Goal: Task Accomplishment & Management: Complete application form

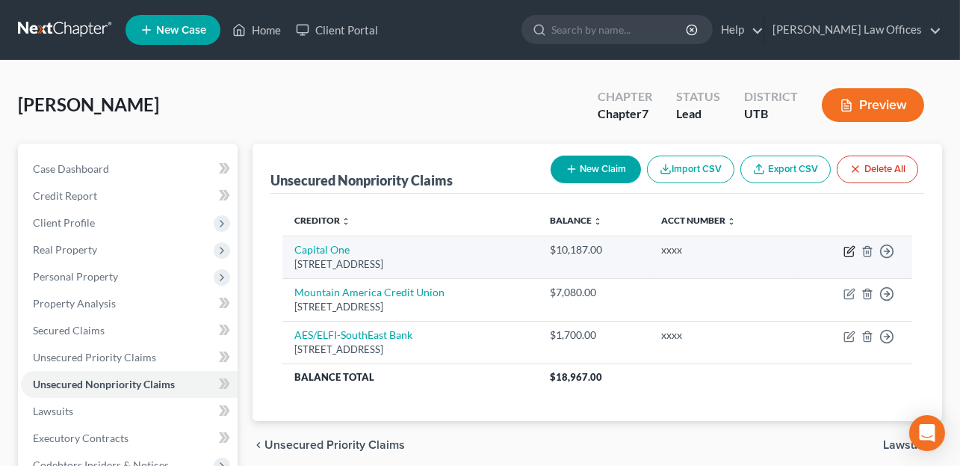
click at [852, 252] on icon "button" at bounding box center [850, 251] width 12 height 12
select select "46"
select select "2"
select select "0"
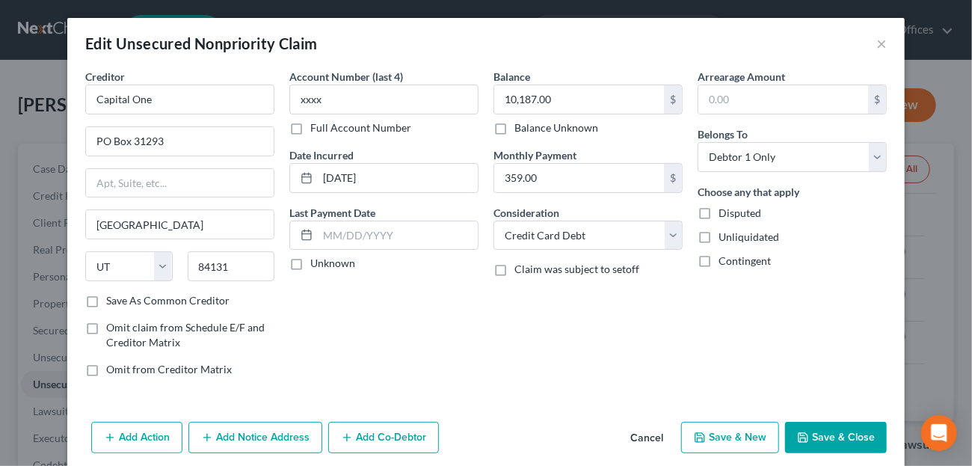
click at [724, 436] on button "Save & New" at bounding box center [730, 437] width 98 height 31
select select "0"
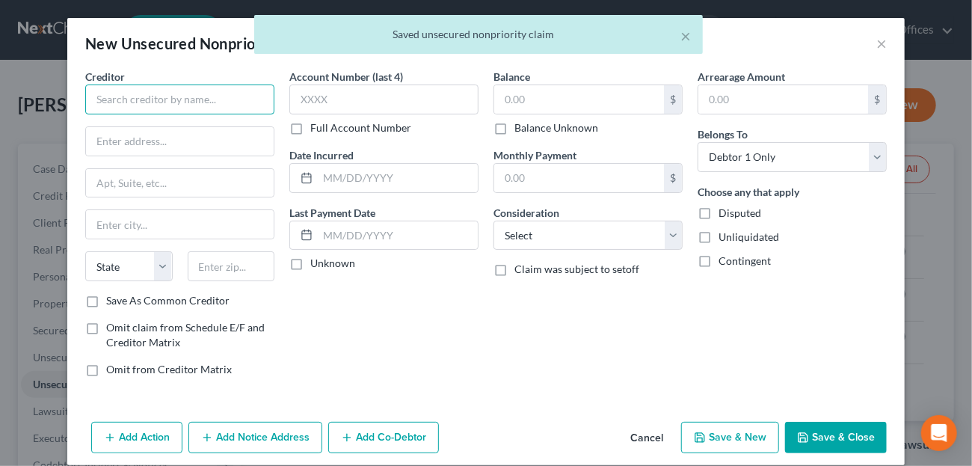
click at [200, 95] on input "text" at bounding box center [179, 99] width 189 height 30
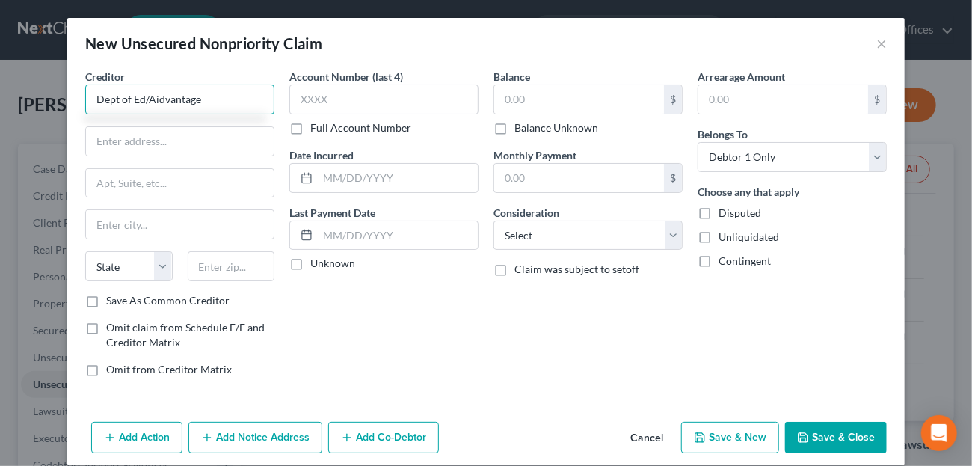
type input "Dept of Ed/Aidvantage"
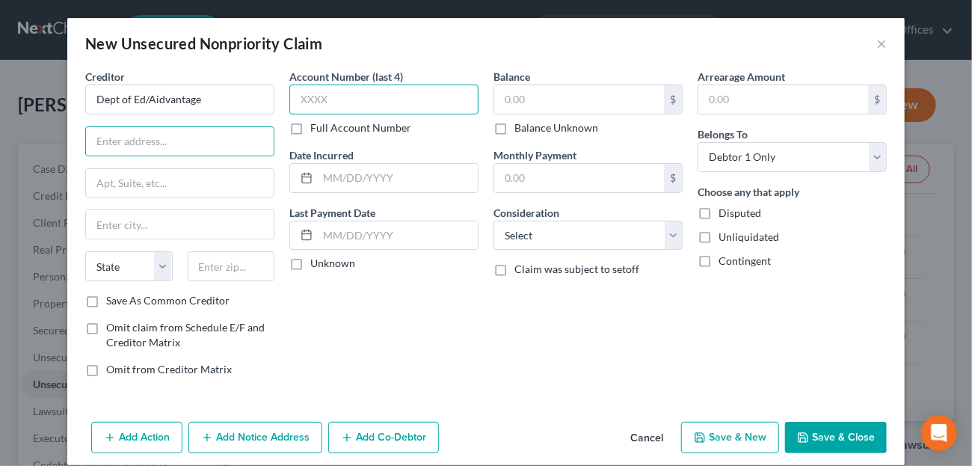
click at [324, 98] on input "text" at bounding box center [383, 99] width 189 height 30
type input "xxxx"
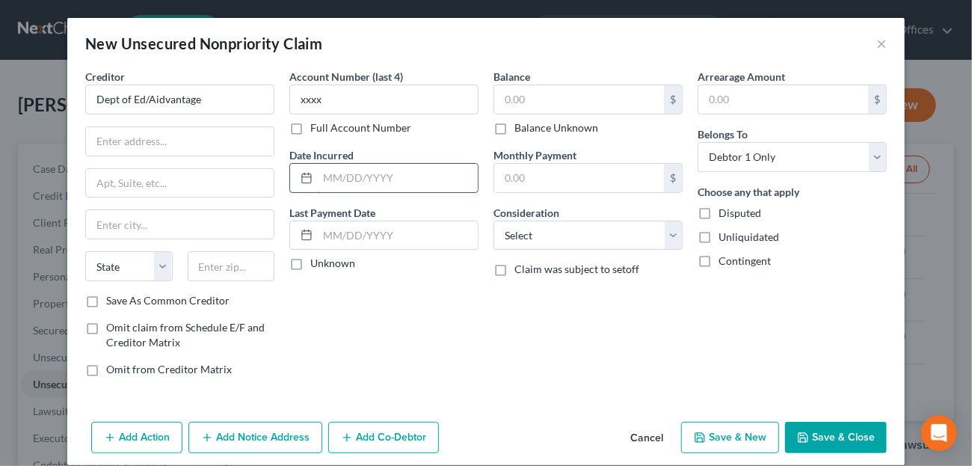
click at [382, 176] on input "text" at bounding box center [398, 178] width 160 height 28
type input "[DATE]"
click at [528, 105] on input "text" at bounding box center [579, 99] width 170 height 28
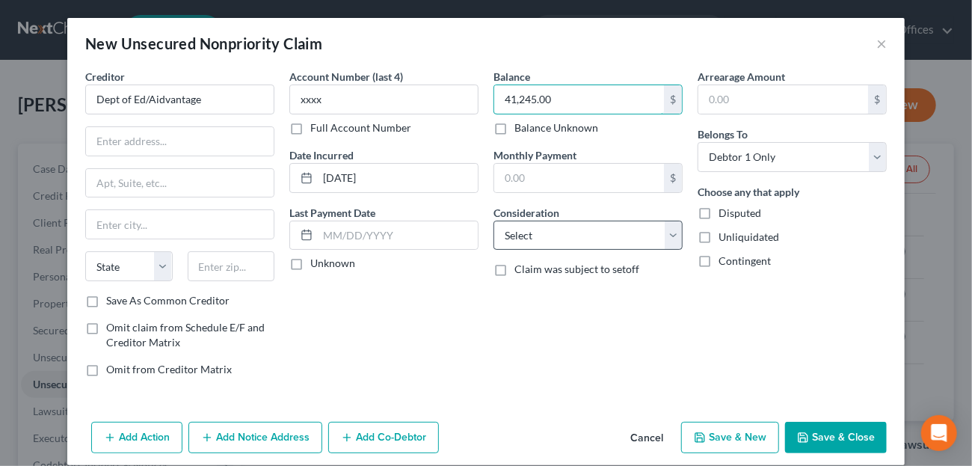
type input "41,245.00"
click at [651, 236] on select "Select Cable / Satellite Services Collection Agency Credit Card Debt Debt Couns…" at bounding box center [587, 235] width 189 height 30
select select "17"
click at [493, 220] on select "Select Cable / Satellite Services Collection Agency Credit Card Debt Debt Couns…" at bounding box center [587, 235] width 189 height 30
click at [460, 308] on div "Account Number (last 4) xxxx Full Account Number Date Incurred [DATE] Last Paym…" at bounding box center [384, 229] width 204 height 320
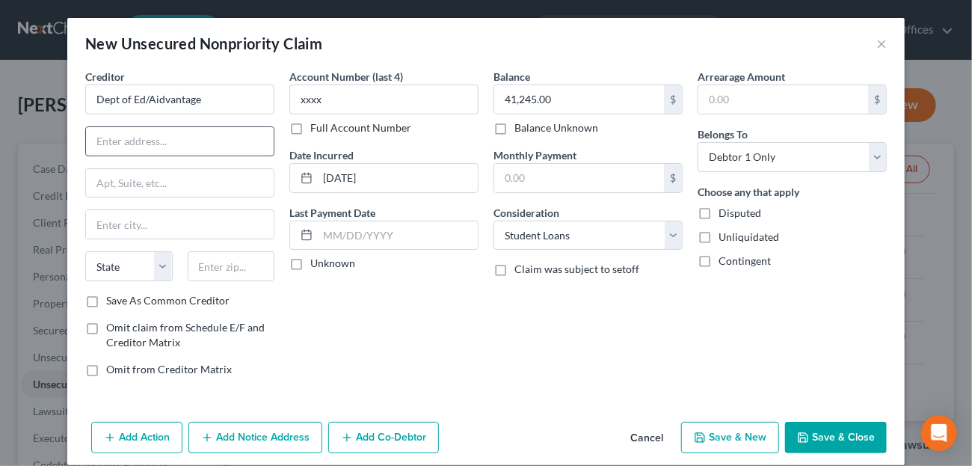
click at [162, 136] on input "text" at bounding box center [180, 141] width 188 height 28
type input "PO Box 300001"
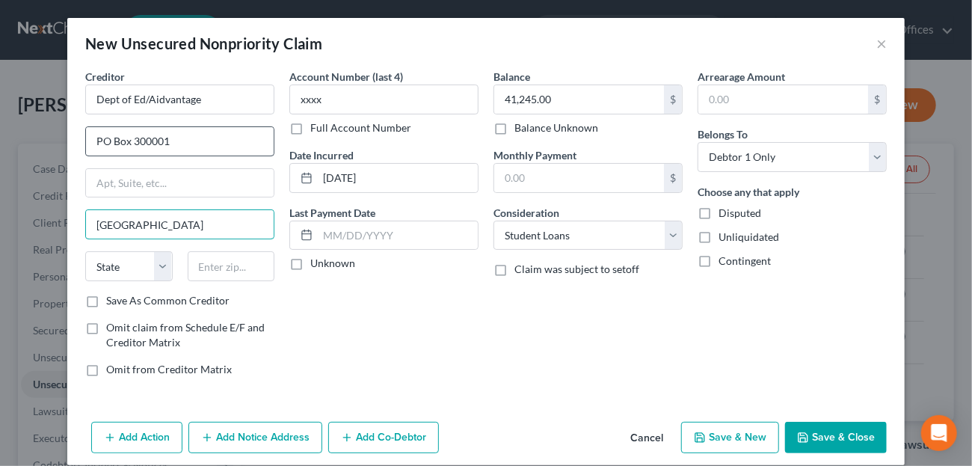
type input "[GEOGRAPHIC_DATA]"
select select "45"
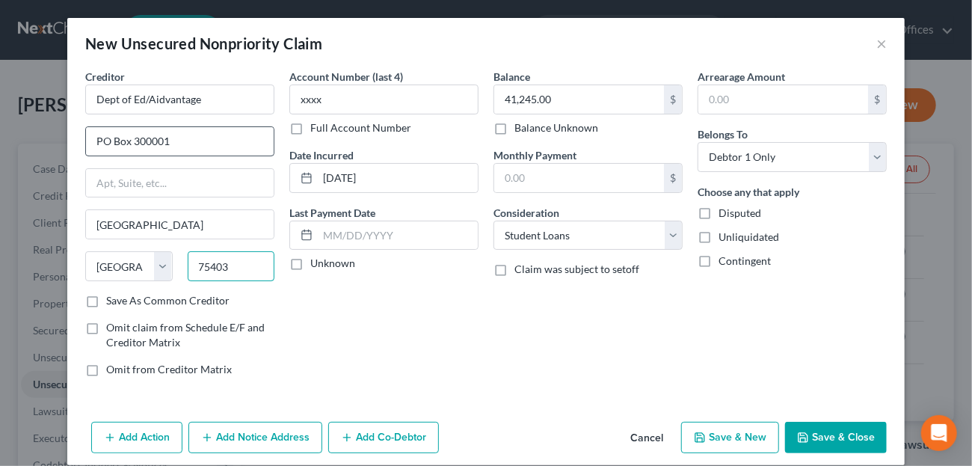
type input "75403"
click at [742, 431] on button "Save & New" at bounding box center [730, 437] width 98 height 31
select select "0"
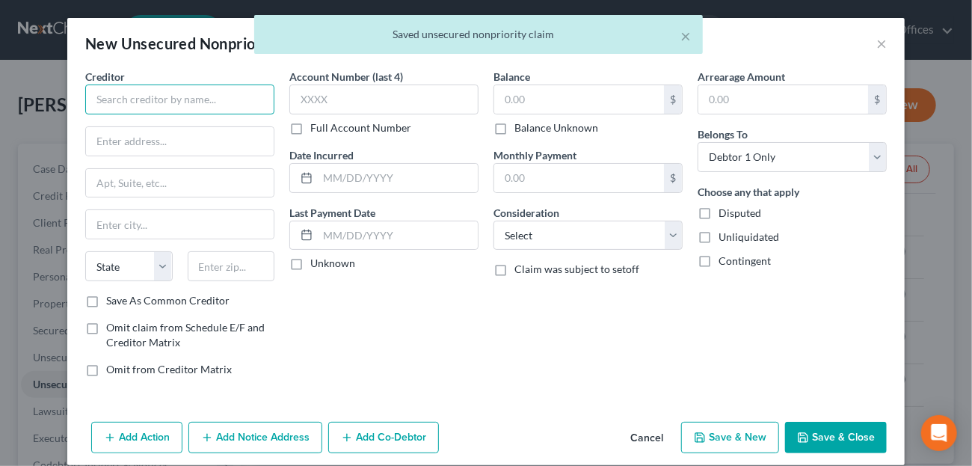
click at [176, 92] on input "text" at bounding box center [179, 99] width 189 height 30
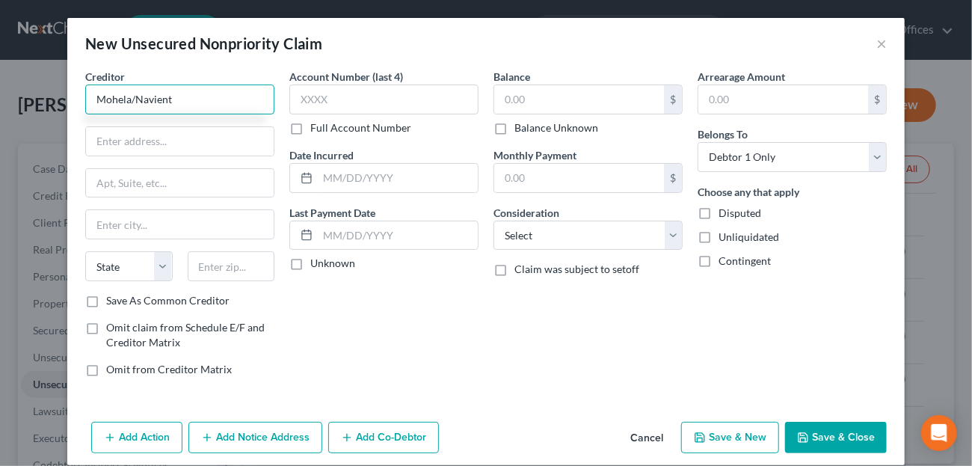
type input "Mohela/Navient"
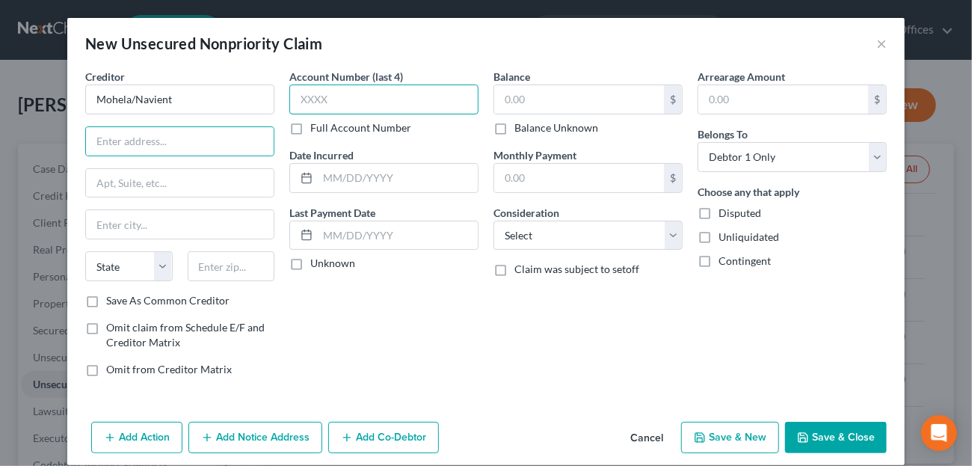
click at [342, 96] on input "text" at bounding box center [383, 99] width 189 height 30
type input "xxxx"
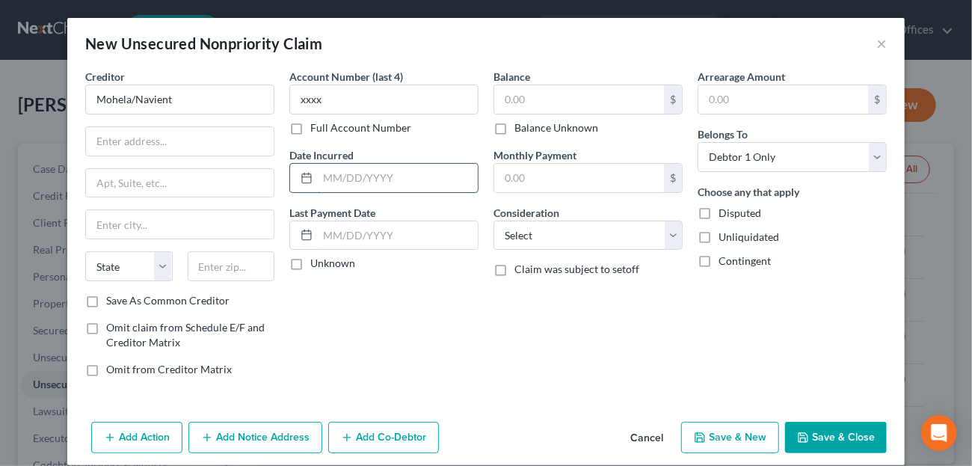
click at [342, 171] on input "text" at bounding box center [398, 178] width 160 height 28
type input "[DATE]"
click at [531, 108] on input "text" at bounding box center [579, 99] width 170 height 28
type input "621.00"
click at [543, 238] on select "Select Cable / Satellite Services Collection Agency Credit Card Debt Debt Couns…" at bounding box center [587, 235] width 189 height 30
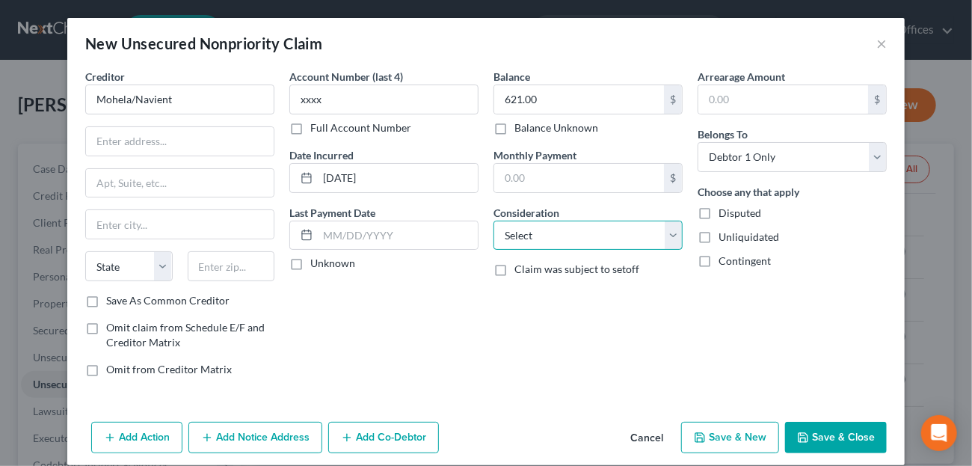
select select "17"
click at [493, 220] on select "Select Cable / Satellite Services Collection Agency Credit Card Debt Debt Couns…" at bounding box center [587, 235] width 189 height 30
click at [474, 336] on div "Account Number (last 4) xxxx Full Account Number Date Incurred [DATE] Last Paym…" at bounding box center [384, 229] width 204 height 320
click at [368, 238] on input "text" at bounding box center [398, 235] width 160 height 28
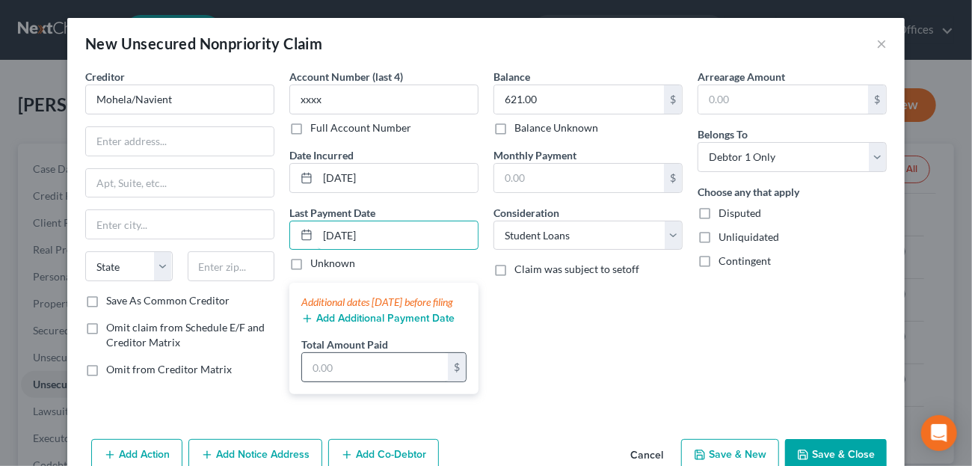
type input "[DATE]"
click at [370, 380] on input "text" at bounding box center [375, 367] width 146 height 28
type input "39.00"
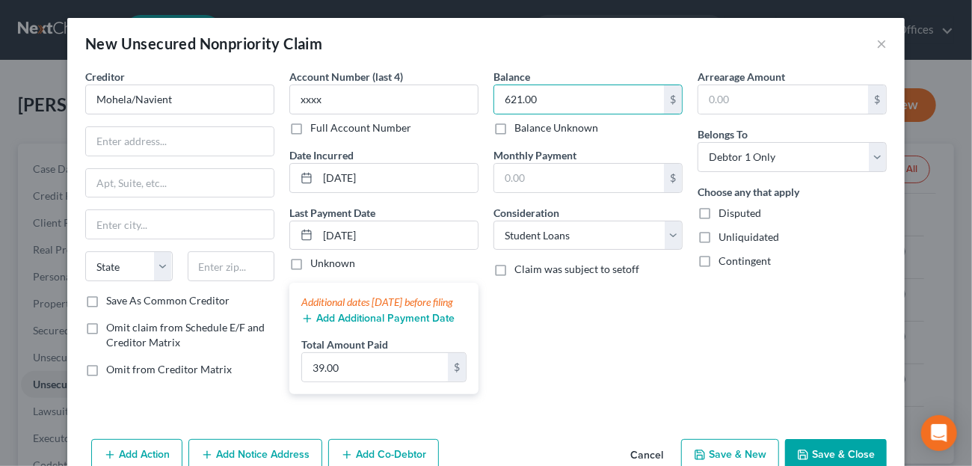
click at [602, 395] on div "Balance 621.00 $ Balance Unknown Balance Undetermined 621.00 $ Balance Unknown …" at bounding box center [588, 237] width 204 height 337
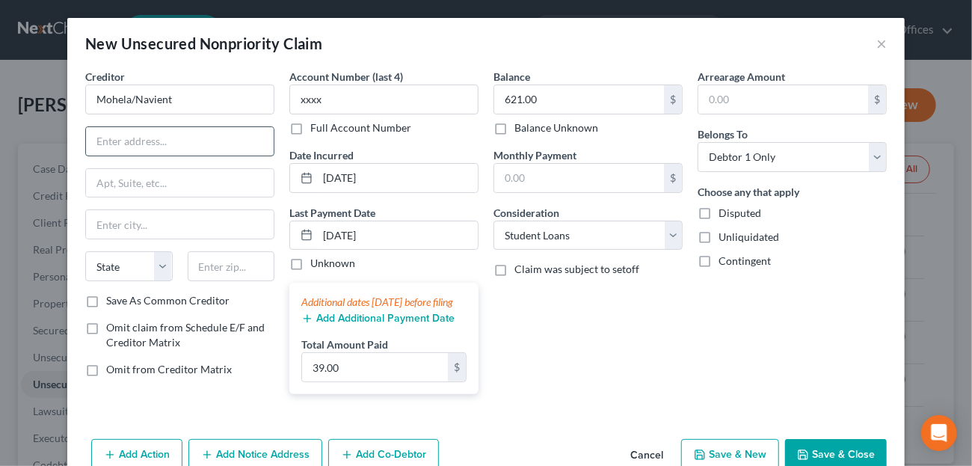
click at [159, 136] on input "text" at bounding box center [180, 141] width 188 height 28
click at [130, 146] on input "text" at bounding box center [180, 141] width 188 height 28
type input "[STREET_ADDRESS]"
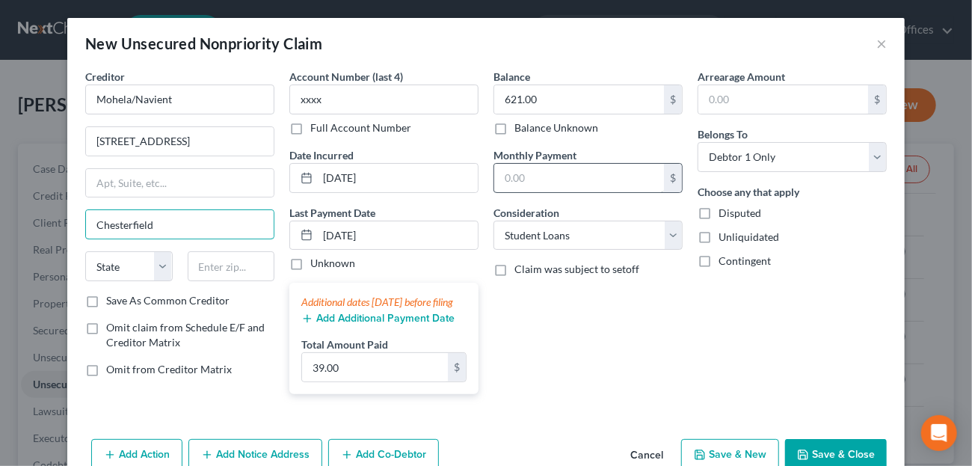
type input "Chesterfield"
select select "26"
type input "63005"
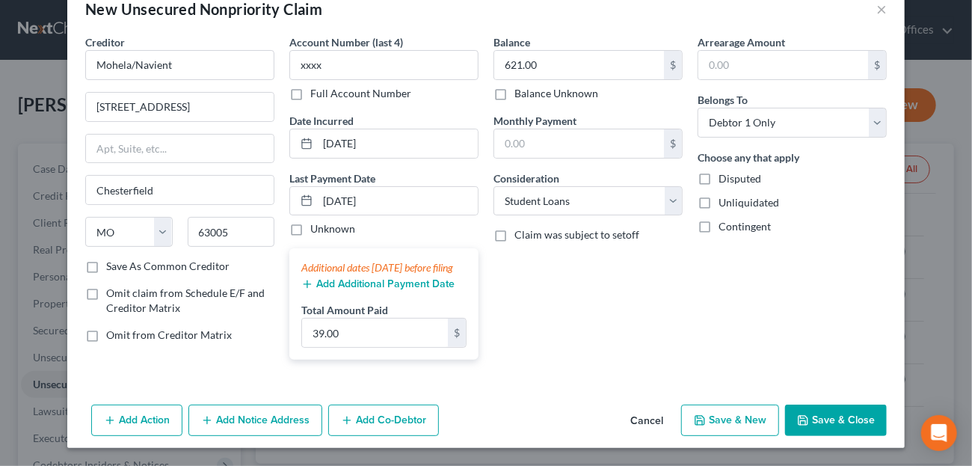
click at [818, 422] on button "Save & Close" at bounding box center [836, 419] width 102 height 31
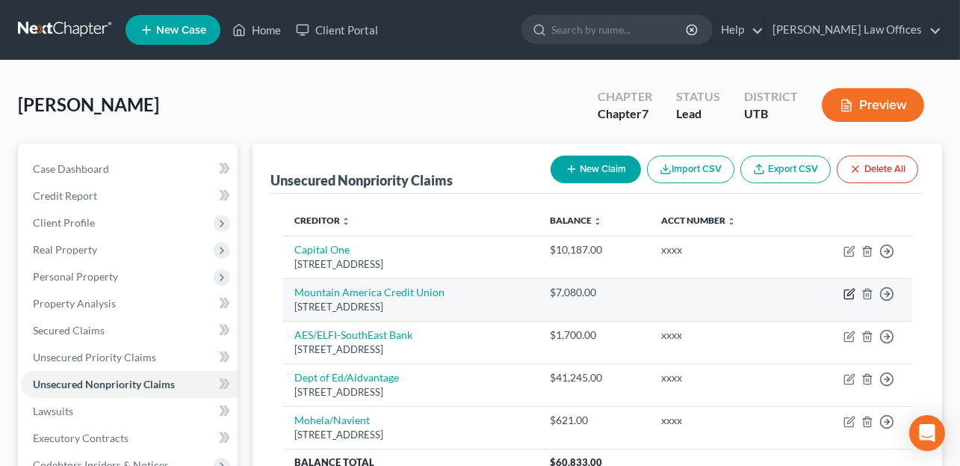
click at [850, 292] on icon "button" at bounding box center [850, 291] width 7 height 7
select select "46"
select select "2"
select select "0"
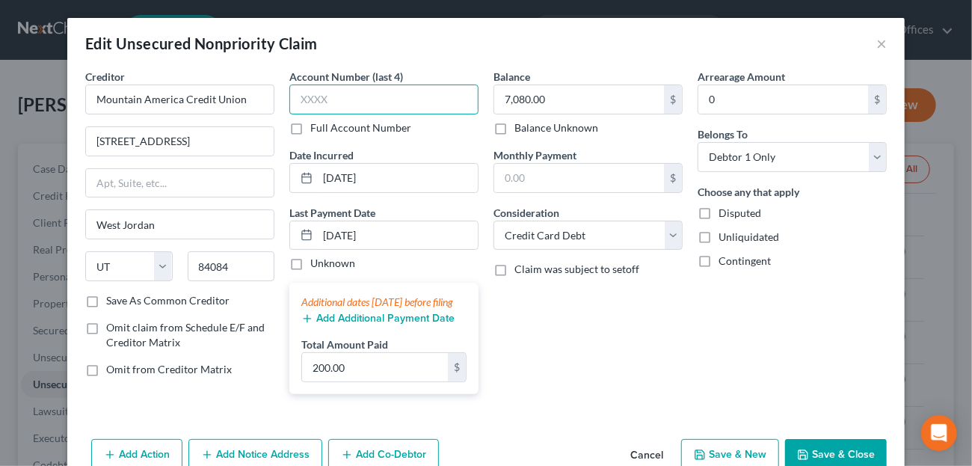
click at [330, 96] on input "text" at bounding box center [383, 99] width 189 height 30
click at [335, 96] on input "xxxx" at bounding box center [383, 99] width 189 height 30
type input "x"
type input "0115"
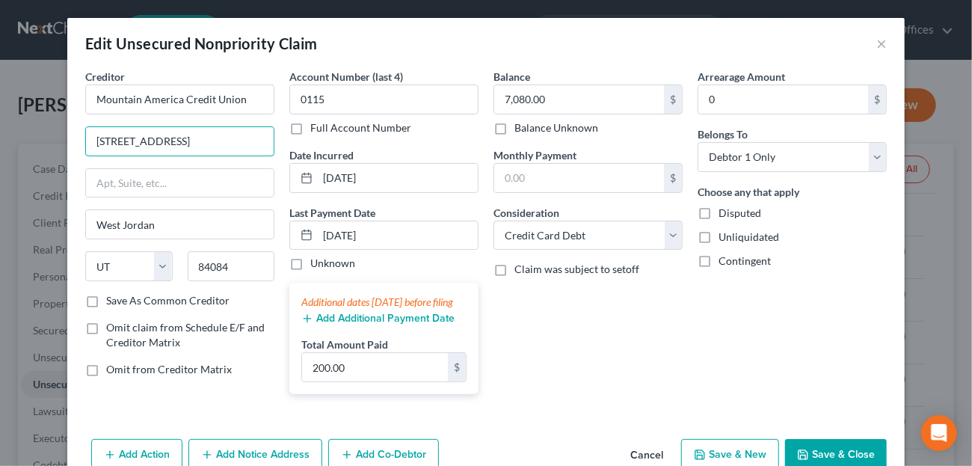
drag, startPoint x: 224, startPoint y: 134, endPoint x: 52, endPoint y: 126, distance: 172.8
click at [52, 126] on div "Edit Unsecured Nonpriority Claim × Creditor * Mountain America Credit Union [GE…" at bounding box center [486, 233] width 972 height 466
type input "PO Box 2331"
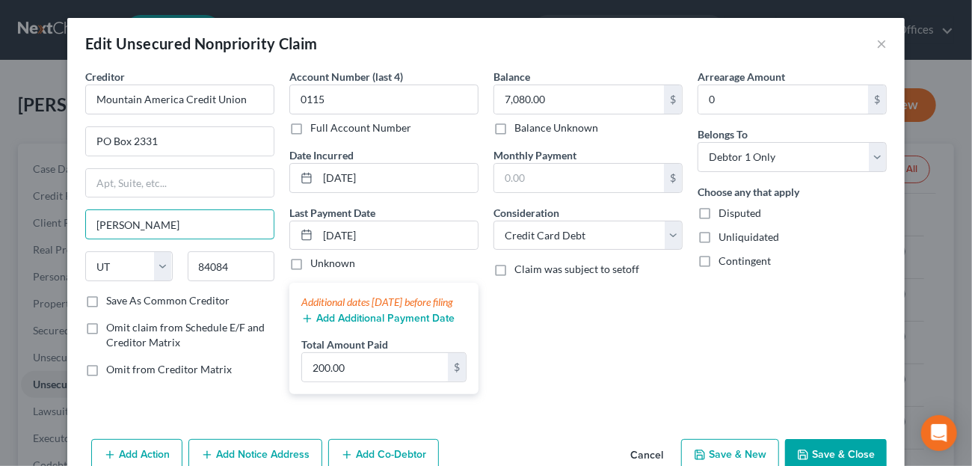
type input "[PERSON_NAME]"
type input "84091"
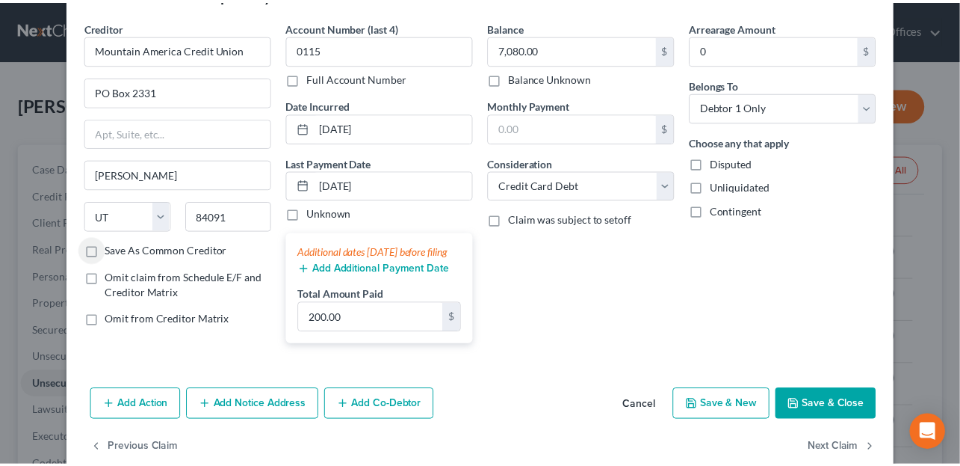
scroll to position [75, 0]
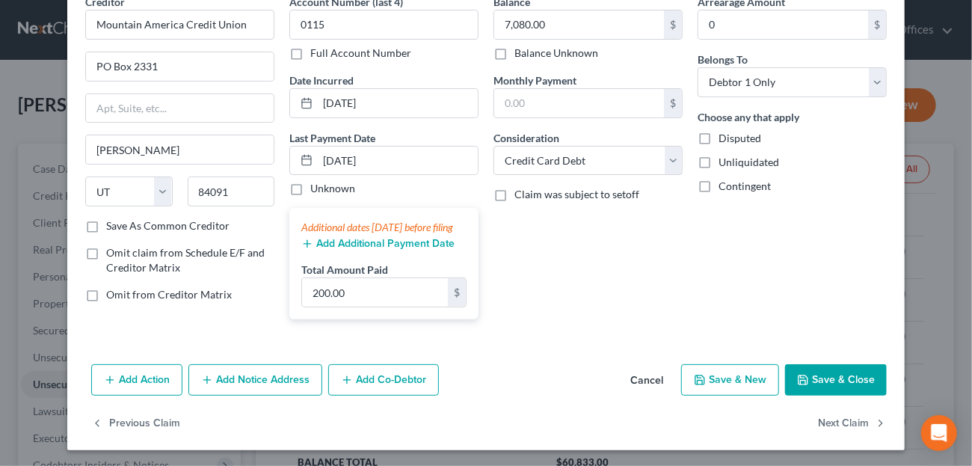
click at [837, 390] on button "Save & Close" at bounding box center [836, 379] width 102 height 31
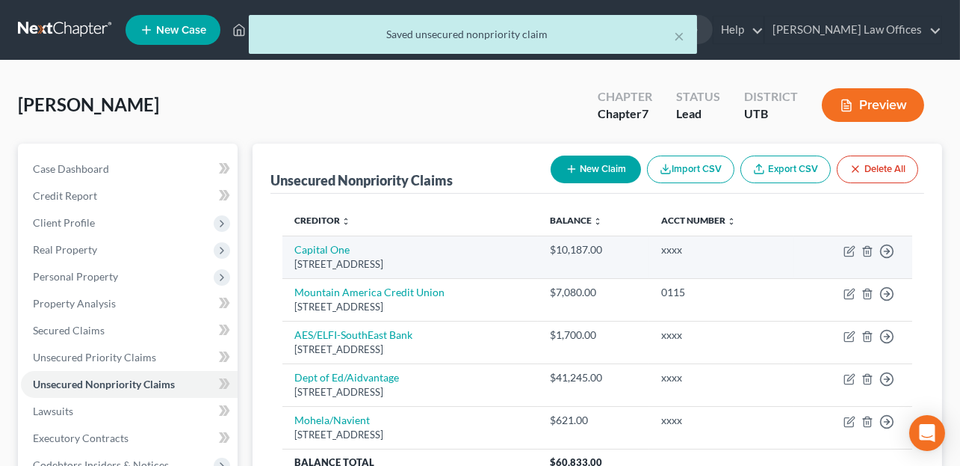
click at [856, 253] on td "Move to D Move to E Move to G Move to Notice Only" at bounding box center [853, 256] width 118 height 43
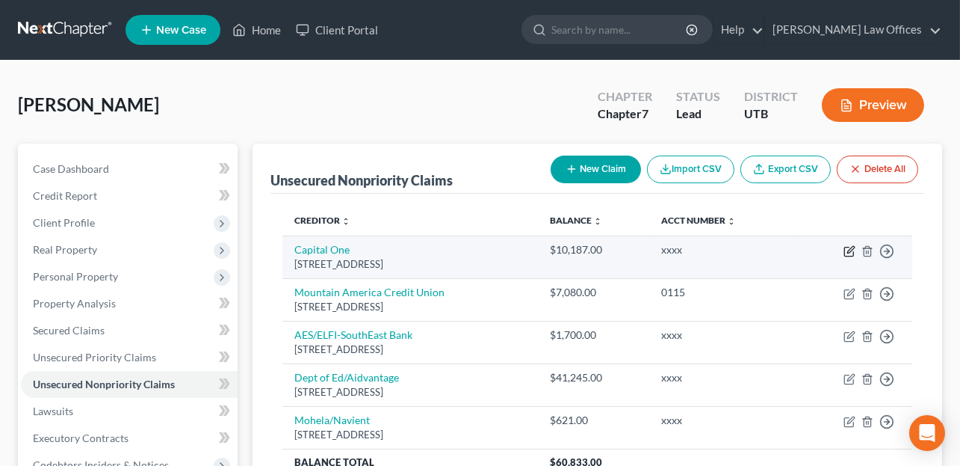
click at [850, 245] on icon "button" at bounding box center [850, 251] width 12 height 12
select select "46"
select select "2"
select select "0"
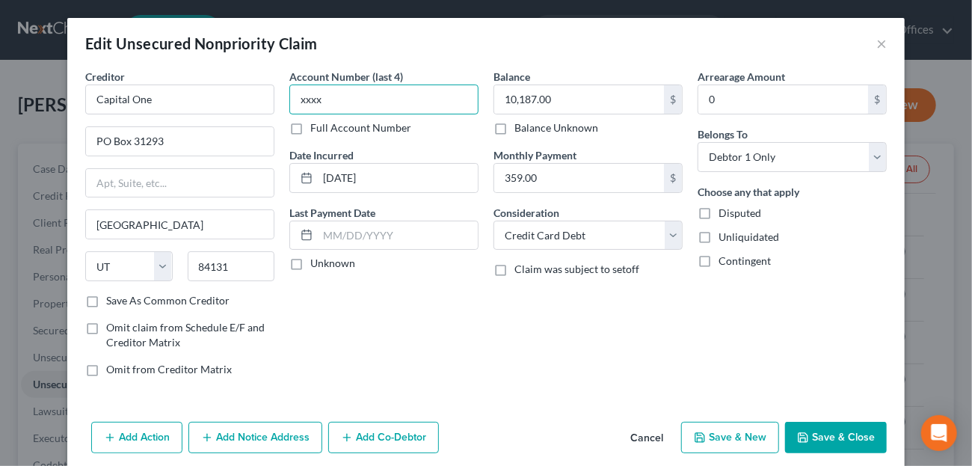
drag, startPoint x: 349, startPoint y: 100, endPoint x: 282, endPoint y: 105, distance: 67.4
click at [282, 105] on div "Account Number (last 4) xxxx Full Account Number Date Incurred [DATE] Last Paym…" at bounding box center [384, 229] width 204 height 320
type input "2709"
click at [841, 431] on button "Save & Close" at bounding box center [836, 437] width 102 height 31
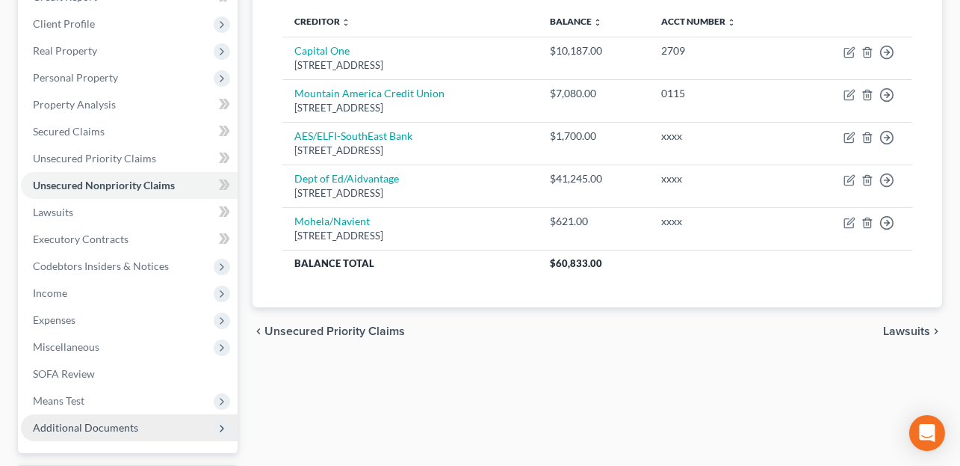
scroll to position [224, 0]
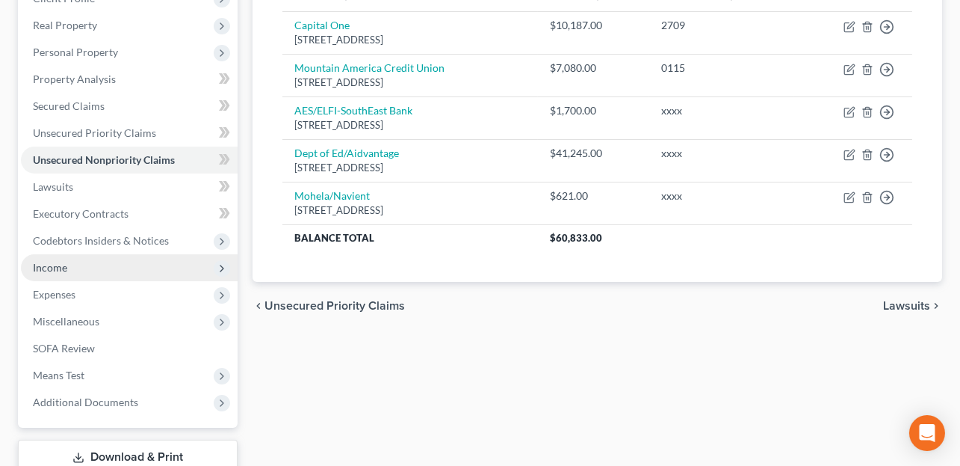
click at [90, 268] on span "Income" at bounding box center [129, 267] width 217 height 27
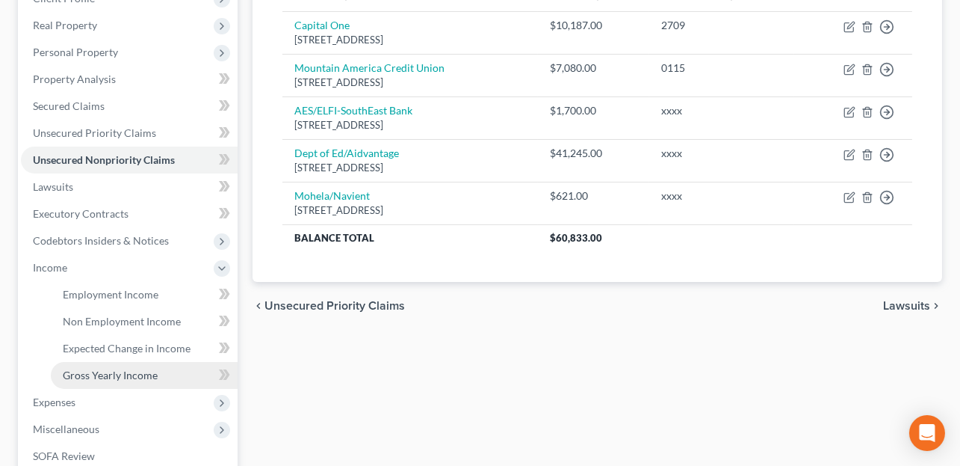
click at [99, 367] on link "Gross Yearly Income" at bounding box center [144, 375] width 187 height 27
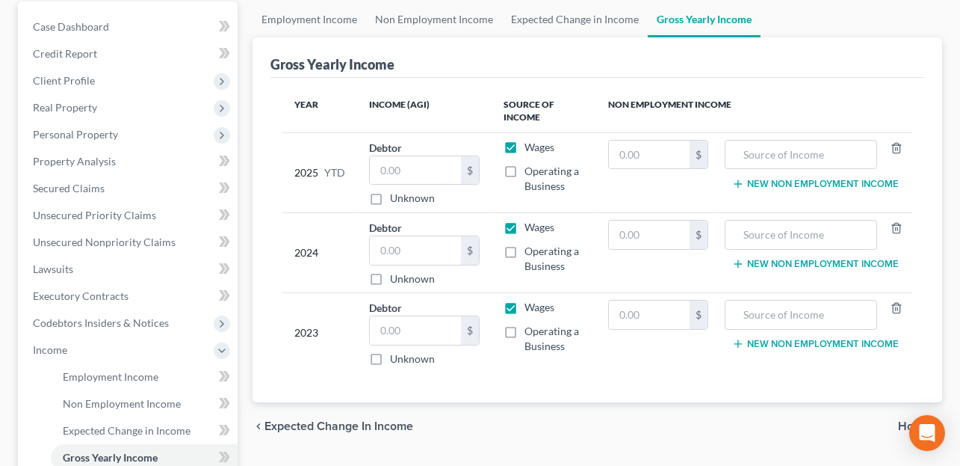
scroll to position [149, 0]
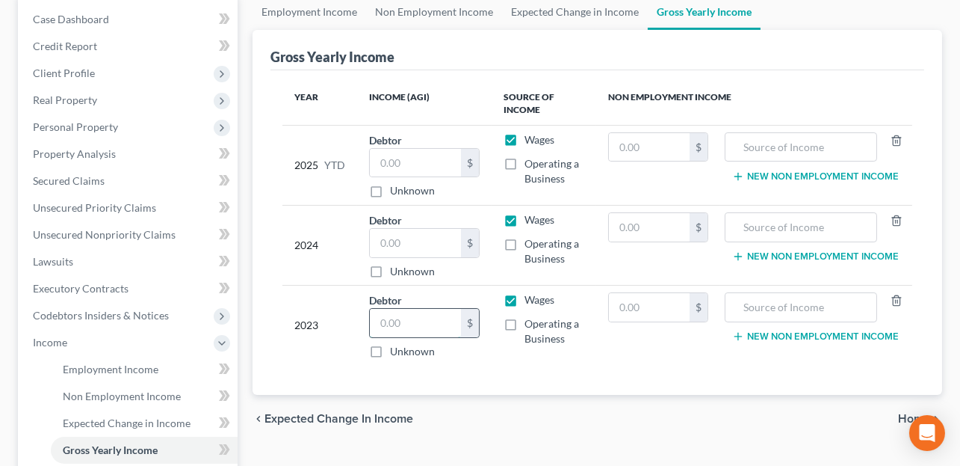
click at [406, 321] on input "text" at bounding box center [415, 323] width 90 height 28
type input "27,723.00"
click at [419, 240] on input "text" at bounding box center [415, 243] width 90 height 28
type input "39,145.00"
click at [420, 154] on input "text" at bounding box center [415, 163] width 90 height 28
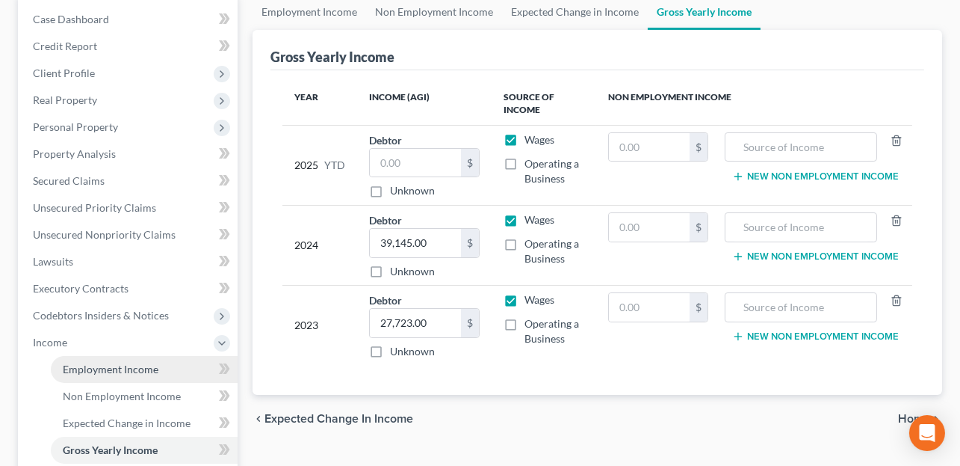
click at [99, 365] on span "Employment Income" at bounding box center [111, 368] width 96 height 13
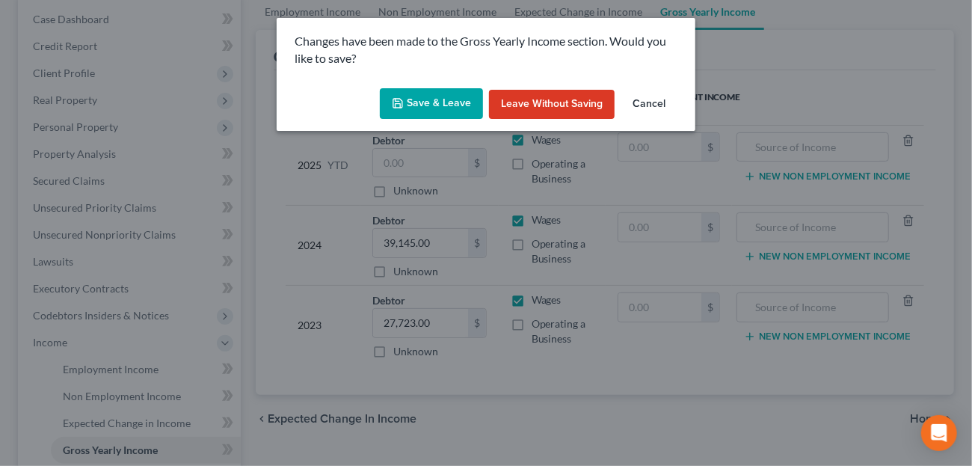
click at [472, 100] on button "Save & Leave" at bounding box center [431, 103] width 103 height 31
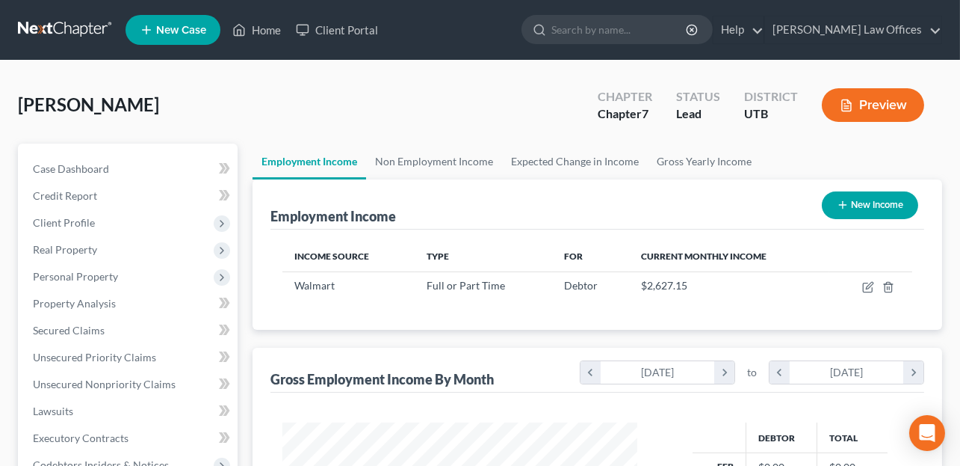
scroll to position [266, 384]
click at [114, 274] on span "Personal Property" at bounding box center [75, 276] width 85 height 13
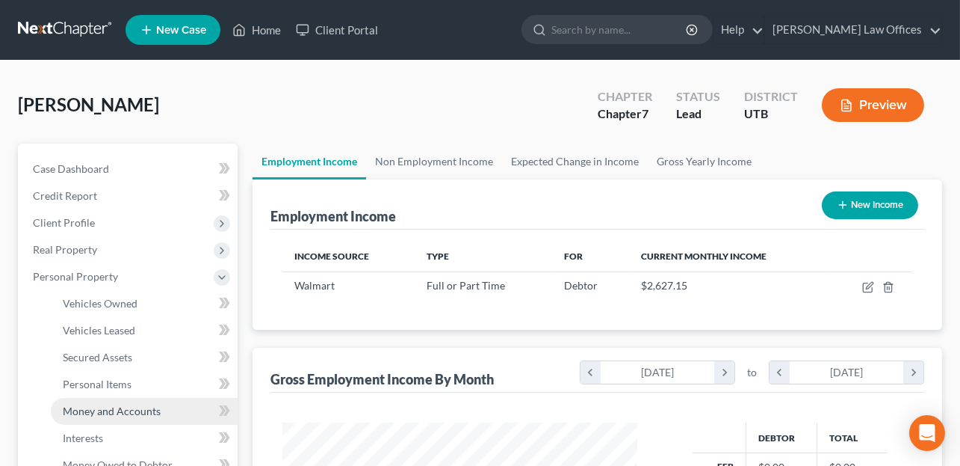
click at [104, 413] on span "Money and Accounts" at bounding box center [112, 410] width 98 height 13
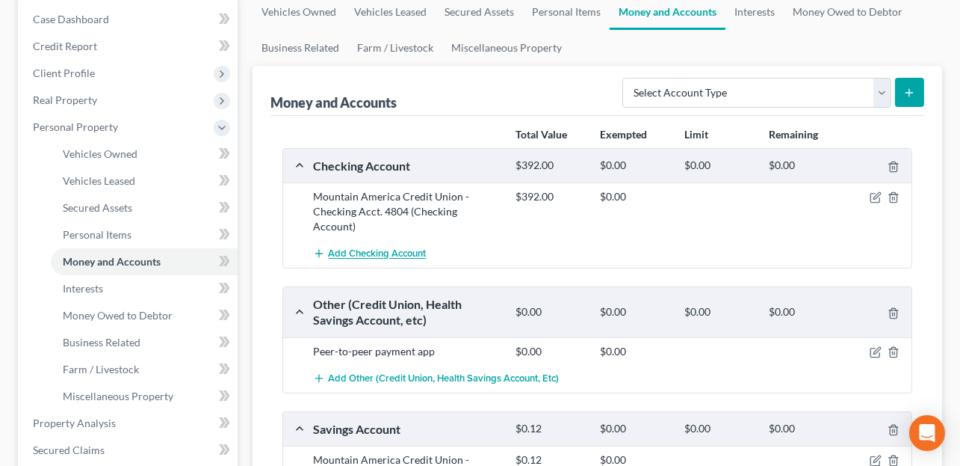
scroll to position [224, 0]
